Goal: Find specific page/section: Find specific page/section

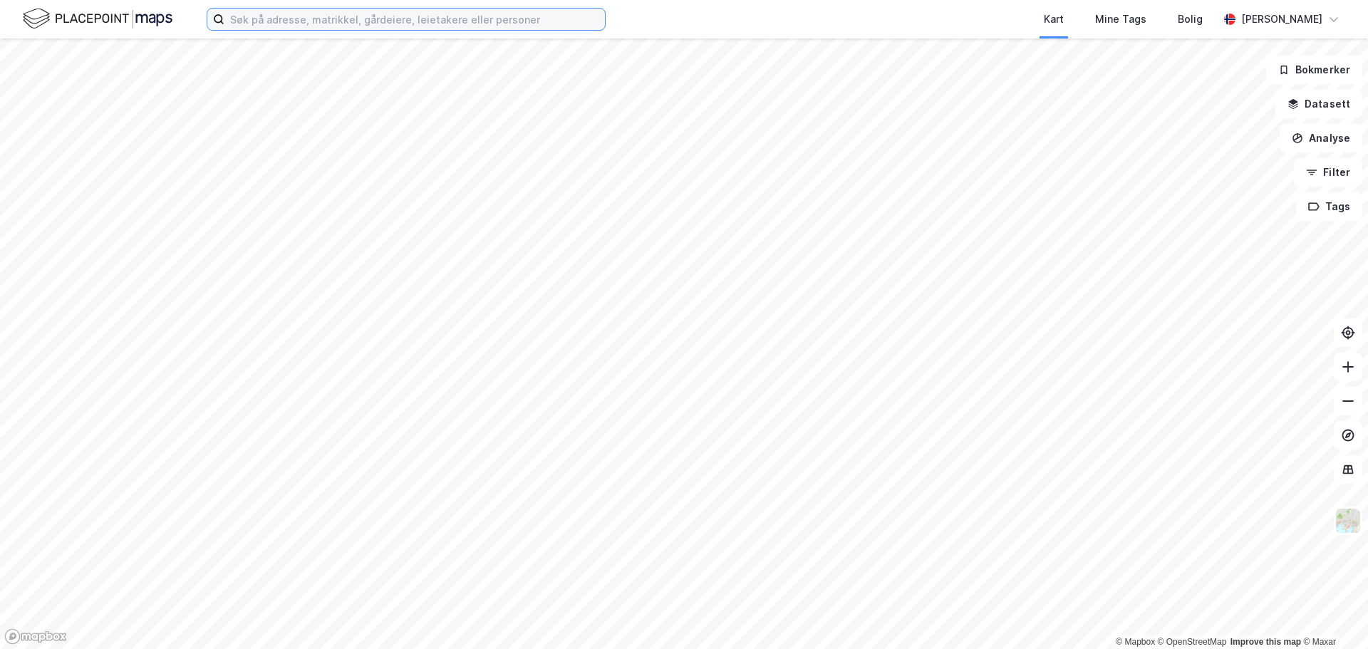
click at [299, 17] on input at bounding box center [414, 19] width 380 height 21
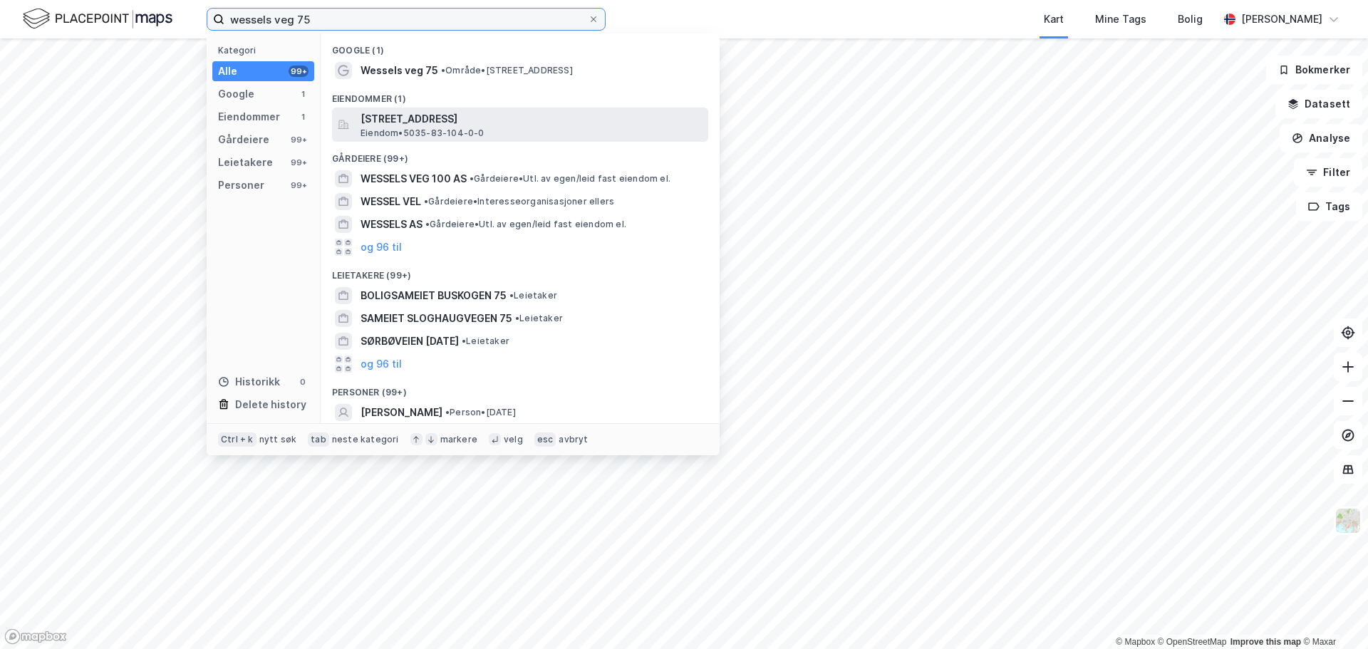
type input "wessels veg 75"
click at [492, 118] on span "[STREET_ADDRESS]" at bounding box center [532, 118] width 342 height 17
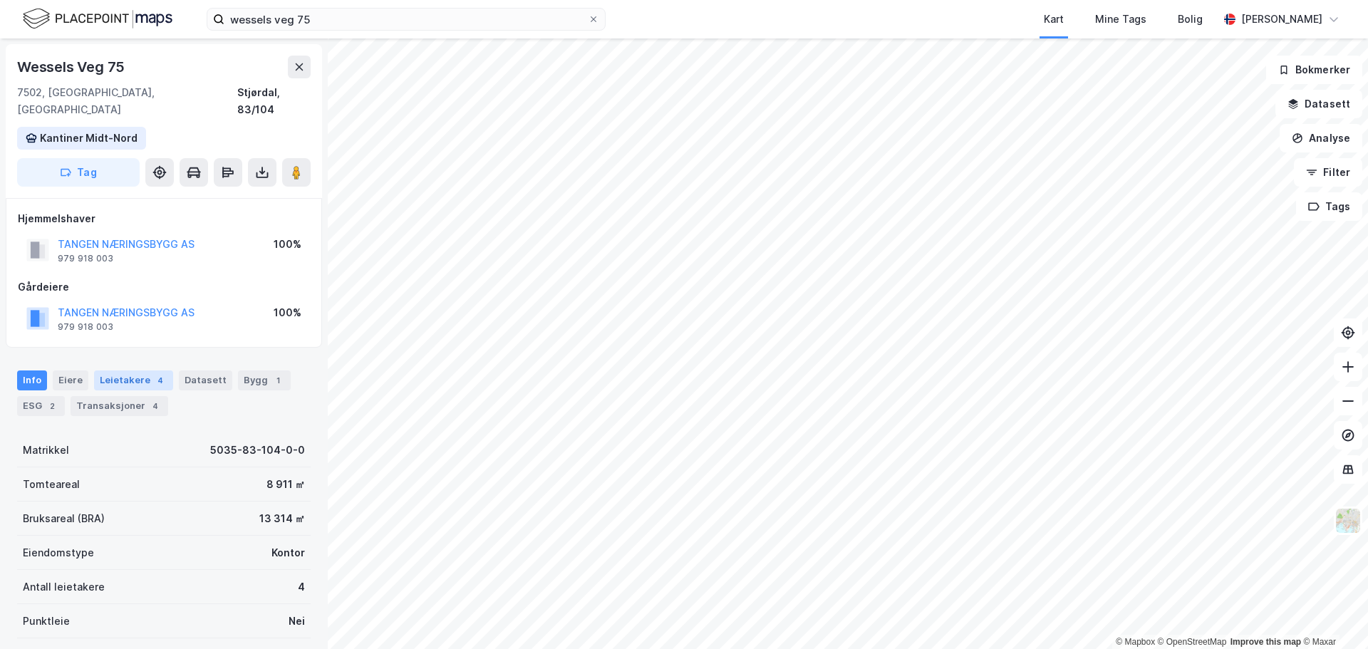
click at [111, 372] on div "Leietakere 4" at bounding box center [133, 380] width 79 height 20
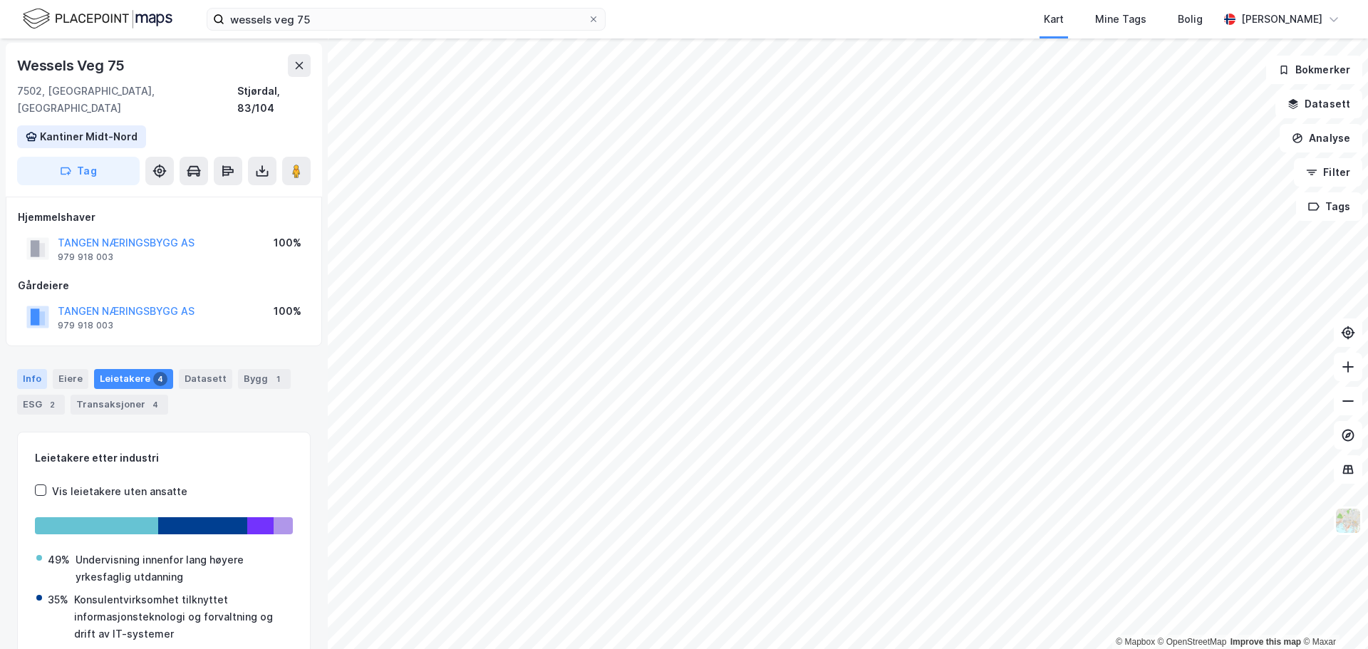
scroll to position [1, 0]
click at [19, 370] on div "Info" at bounding box center [32, 380] width 30 height 20
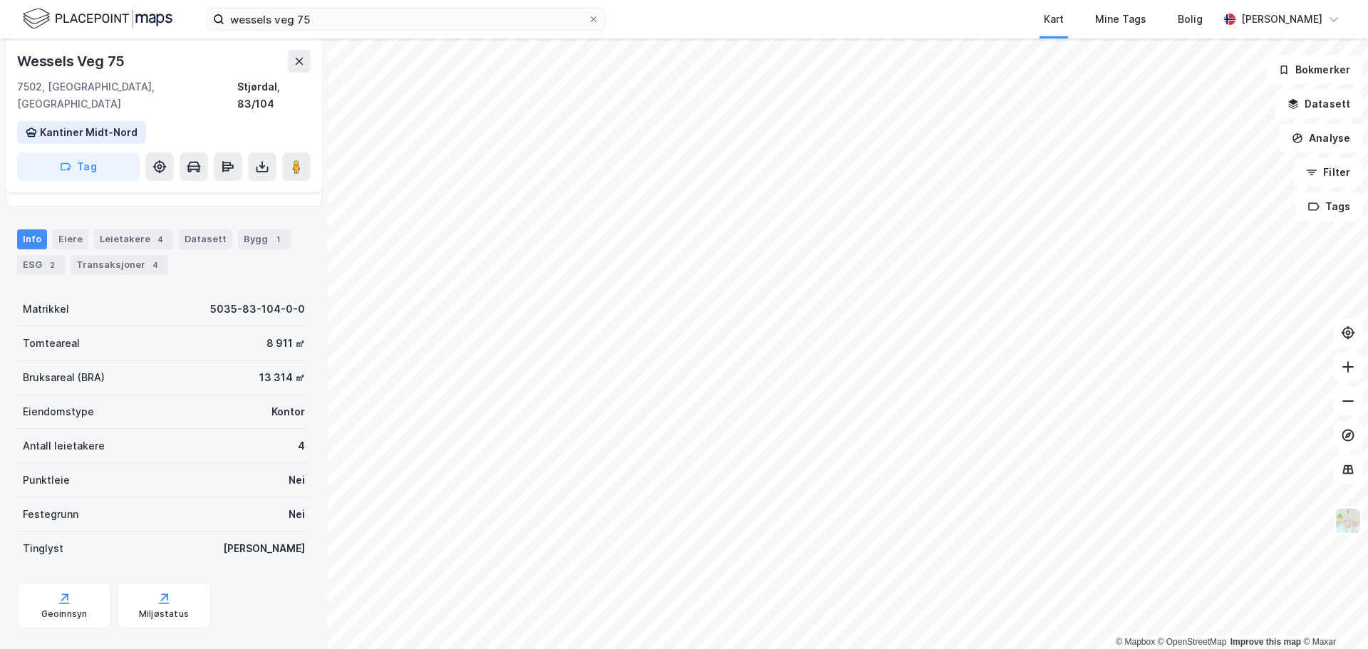
scroll to position [142, 0]
